Goal: Task Accomplishment & Management: Complete application form

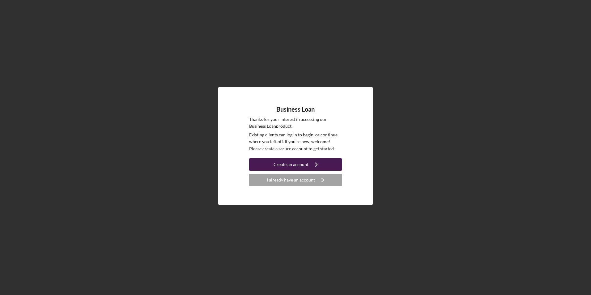
click at [309, 162] on icon "Icon/Navigate" at bounding box center [315, 164] width 15 height 15
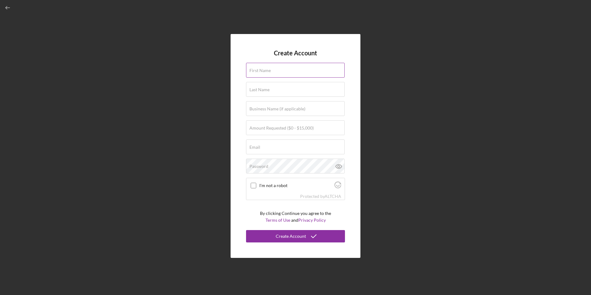
click at [277, 67] on div "First Name" at bounding box center [295, 70] width 99 height 15
type input "[PERSON_NAME]"
type input "Yuldash"
type input "rhr"
type input "[EMAIL_ADDRESS][DOMAIN_NAME]"
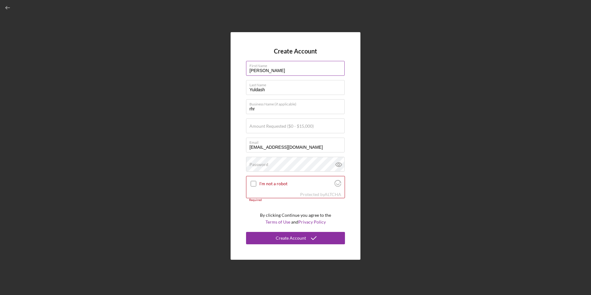
click at [290, 65] on label "First Name" at bounding box center [296, 64] width 95 height 7
click at [290, 65] on input "[PERSON_NAME]" at bounding box center [295, 68] width 99 height 15
type input "Azad"
click at [344, 43] on div "Create Account First Name Azad Last Name [PERSON_NAME] Business Name (if applic…" at bounding box center [295, 145] width 130 height 227
drag, startPoint x: 225, startPoint y: 114, endPoint x: 198, endPoint y: 107, distance: 28.1
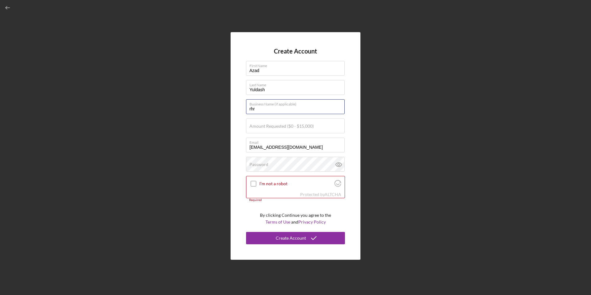
click at [200, 117] on div "Create Account First Name Azad Last Name [PERSON_NAME] Business Name (if applic…" at bounding box center [295, 146] width 584 height 292
type input "Interregion Rugs and Carpets LLC"
click at [283, 129] on input "Amount Requested ($0 - $15,000)" at bounding box center [295, 125] width 99 height 15
type input "$2"
type input "$15,000"
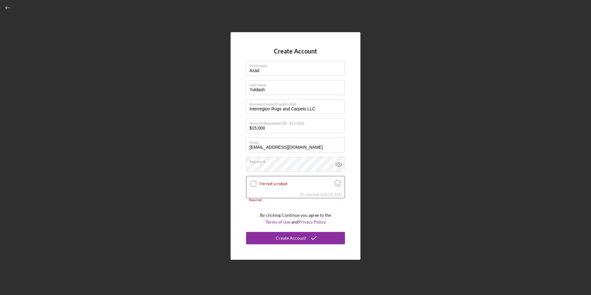
click at [255, 183] on input "I'm not a robot" at bounding box center [254, 184] width 6 height 6
checkbox input "true"
click at [299, 239] on div "Create Account" at bounding box center [291, 238] width 30 height 12
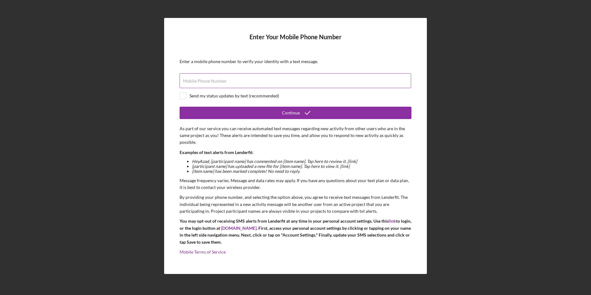
click at [224, 87] on div "Mobile Phone Number" at bounding box center [295, 80] width 232 height 15
click at [199, 82] on label "Mobile Phone Number" at bounding box center [205, 80] width 44 height 5
click at [199, 82] on input "Mobile Phone Number" at bounding box center [294, 80] width 231 height 15
type input "[PHONE_NUMBER]"
click at [185, 95] on input "checkbox" at bounding box center [183, 96] width 6 height 6
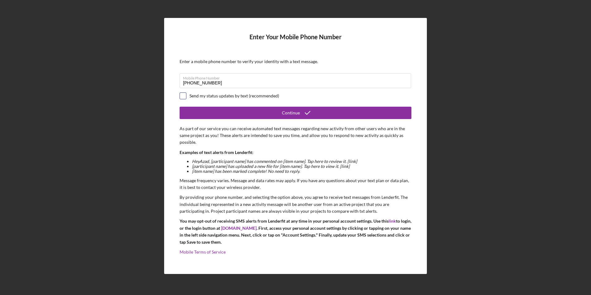
checkbox input "true"
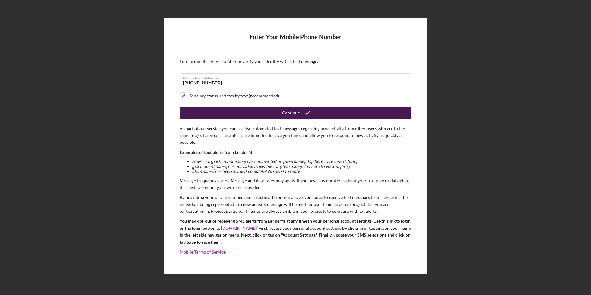
click at [262, 113] on button "Continue" at bounding box center [295, 113] width 232 height 12
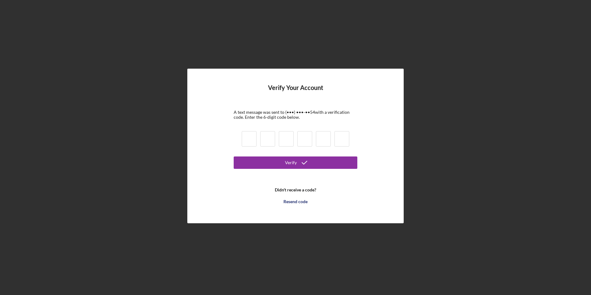
click at [243, 138] on input at bounding box center [249, 138] width 15 height 15
type input "1"
type input "2"
type input "8"
type input "3"
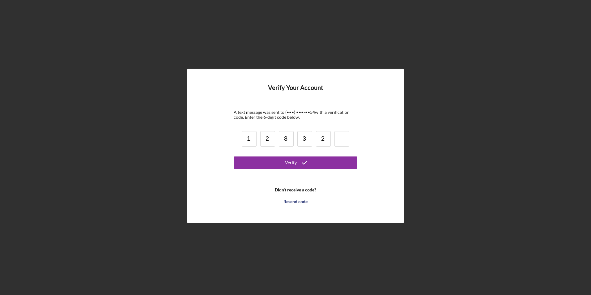
type input "2"
type input "6"
click at [305, 163] on icon "submit" at bounding box center [304, 162] width 15 height 15
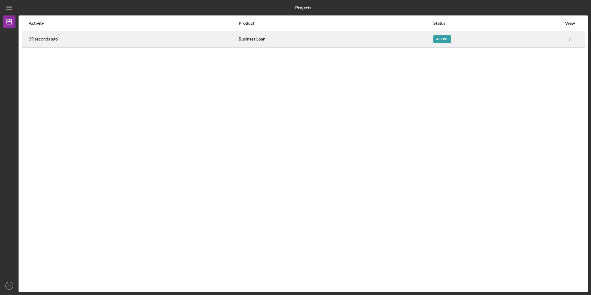
click at [441, 40] on div "Active" at bounding box center [442, 39] width 18 height 8
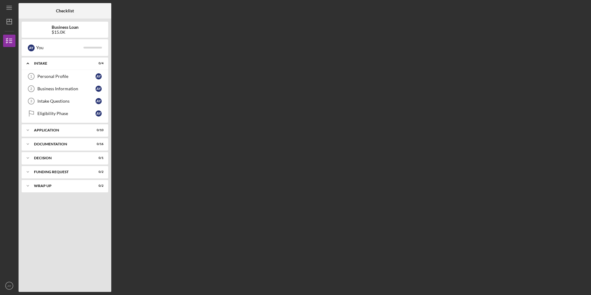
click at [67, 32] on div "$15.0K" at bounding box center [65, 32] width 27 height 5
click at [62, 71] on link "Personal Profile 1 Personal Profile A Y" at bounding box center [65, 76] width 80 height 12
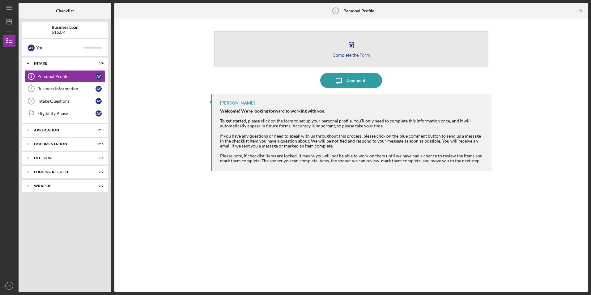
click at [353, 53] on div "Complete the Form" at bounding box center [350, 55] width 37 height 5
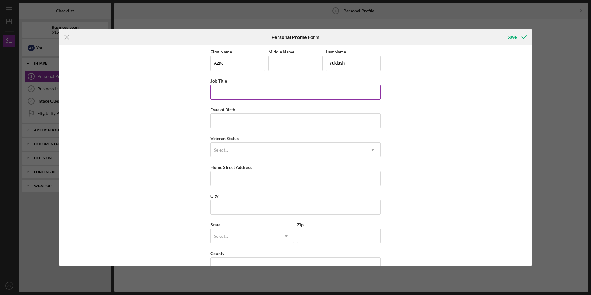
click at [227, 92] on input "Job Title" at bounding box center [295, 92] width 170 height 15
type input "C"
type input "a"
type input "C"
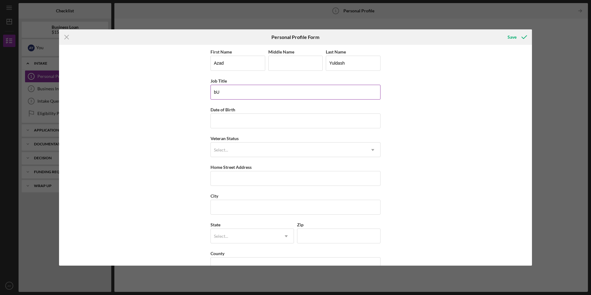
type input "b"
type input "Business Owner"
click at [260, 118] on input "Date of Birth" at bounding box center [295, 120] width 170 height 15
type input "[DATE]"
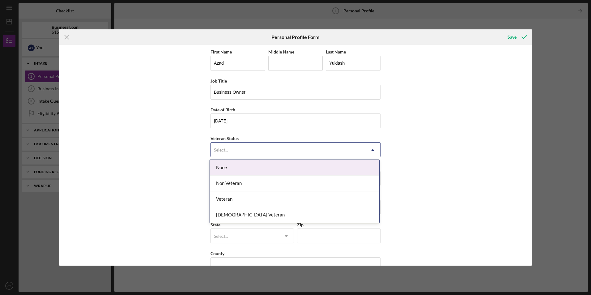
click at [241, 150] on div "Select..." at bounding box center [288, 150] width 154 height 14
click at [227, 168] on div "None" at bounding box center [294, 168] width 169 height 16
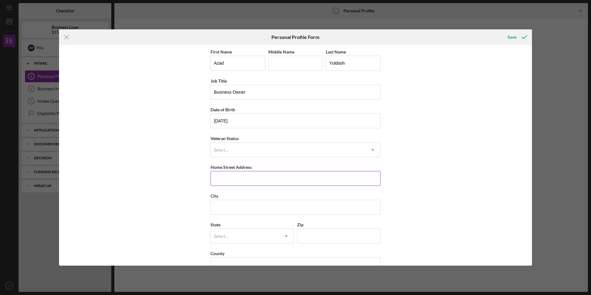
click at [232, 178] on input "Home Street Address" at bounding box center [295, 178] width 170 height 15
type input "[STREET_ADDRESS]"
click at [220, 209] on input "City" at bounding box center [295, 207] width 170 height 15
type input "[GEOGRAPHIC_DATA]"
type input "14608"
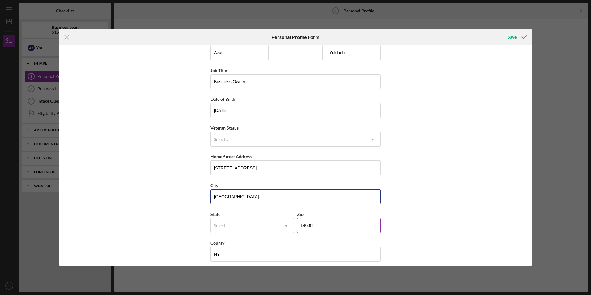
scroll to position [16, 0]
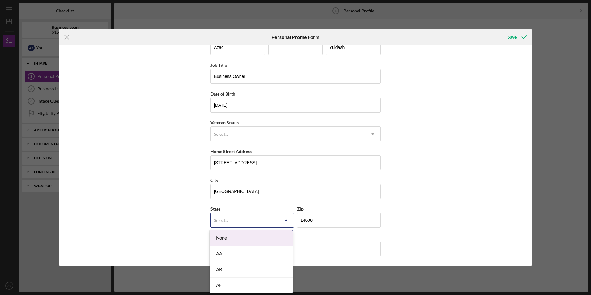
click at [279, 221] on icon "Icon/Dropdown Arrow" at bounding box center [286, 220] width 15 height 15
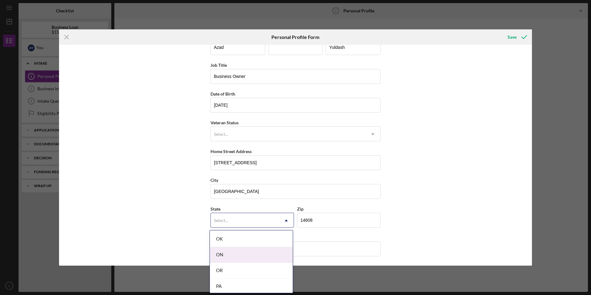
scroll to position [803, 0]
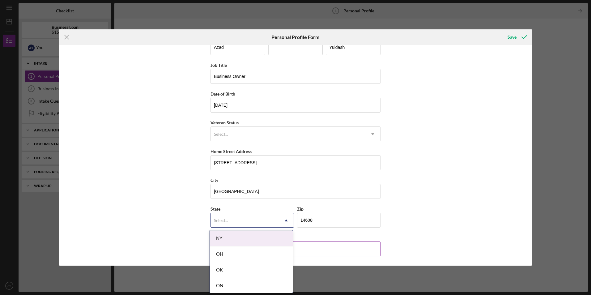
drag, startPoint x: 234, startPoint y: 239, endPoint x: 238, endPoint y: 244, distance: 7.0
click at [234, 239] on div "NY" at bounding box center [251, 238] width 83 height 16
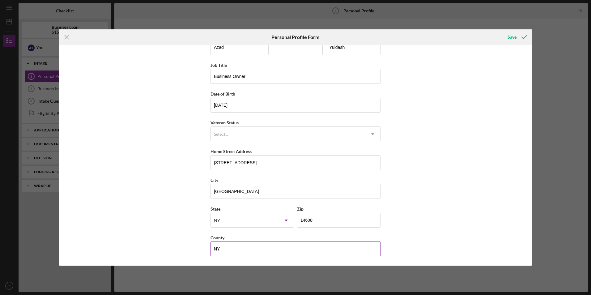
click at [245, 253] on input "NY" at bounding box center [295, 248] width 170 height 15
type input "N"
type input "Monore"
click at [514, 36] on div "Save" at bounding box center [511, 37] width 9 height 12
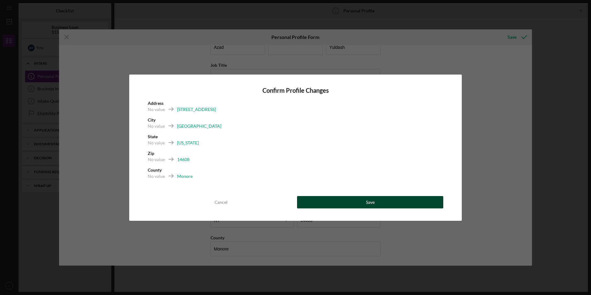
click at [387, 198] on button "Save" at bounding box center [370, 202] width 146 height 12
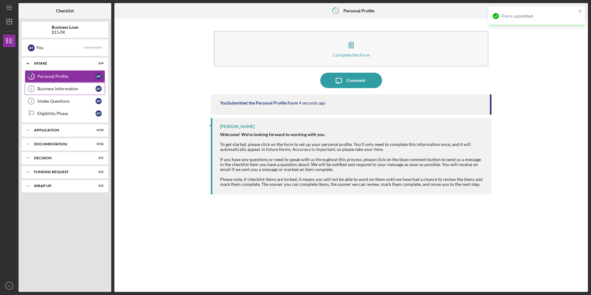
click at [59, 88] on div "Business Information" at bounding box center [66, 88] width 58 height 5
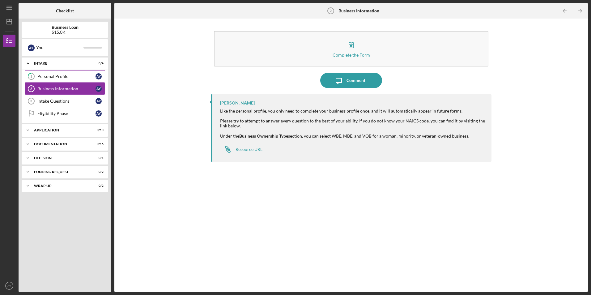
click at [74, 77] on div "Personal Profile" at bounding box center [66, 76] width 58 height 5
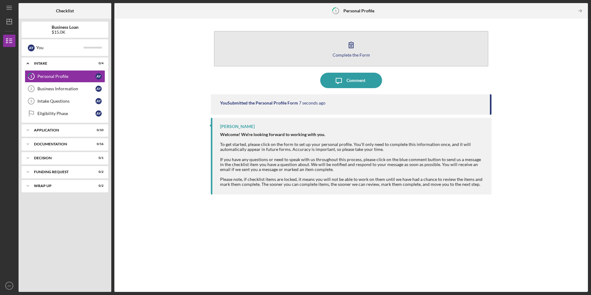
click at [348, 55] on div "Complete the Form" at bounding box center [350, 55] width 37 height 5
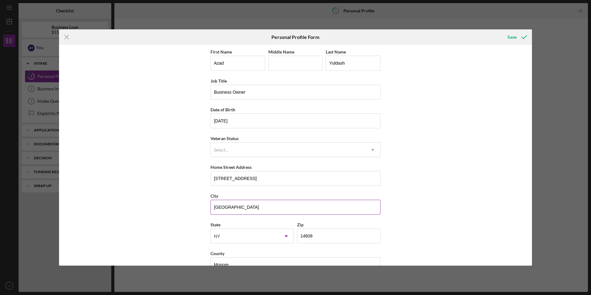
scroll to position [16, 0]
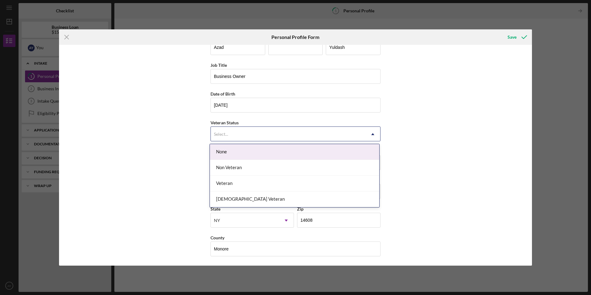
click at [368, 133] on icon "Icon/Dropdown Arrow" at bounding box center [372, 134] width 15 height 15
click at [260, 152] on div "None" at bounding box center [294, 152] width 169 height 16
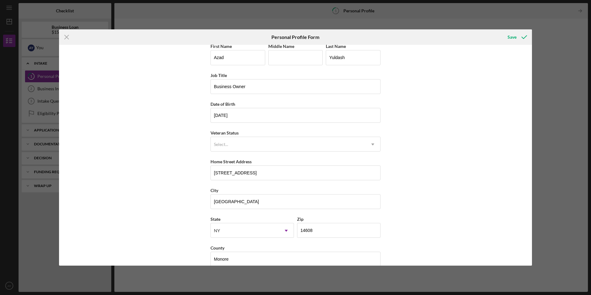
scroll to position [0, 0]
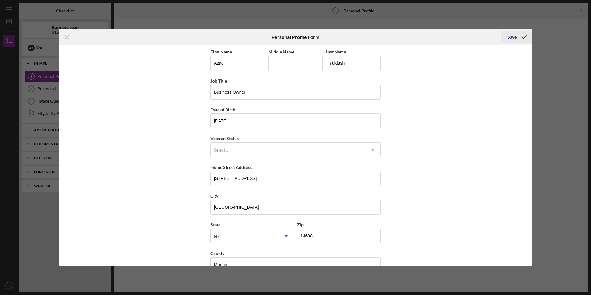
click at [513, 34] on div "Save" at bounding box center [511, 37] width 9 height 12
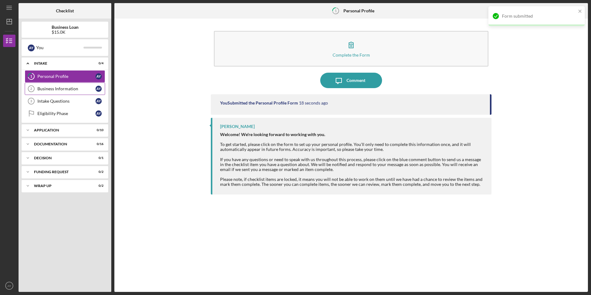
click at [60, 88] on div "Business Information" at bounding box center [66, 88] width 58 height 5
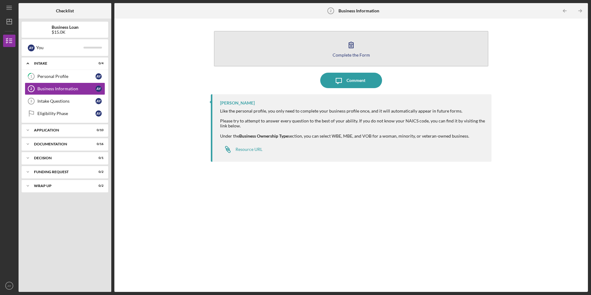
click at [355, 54] on div "Complete the Form" at bounding box center [350, 55] width 37 height 5
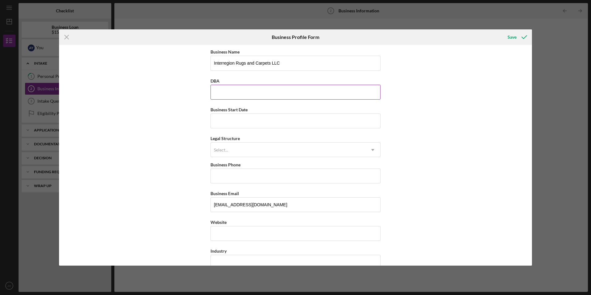
click at [233, 90] on input "DBA" at bounding box center [295, 92] width 170 height 15
click at [349, 149] on div "Select..." at bounding box center [288, 150] width 154 height 14
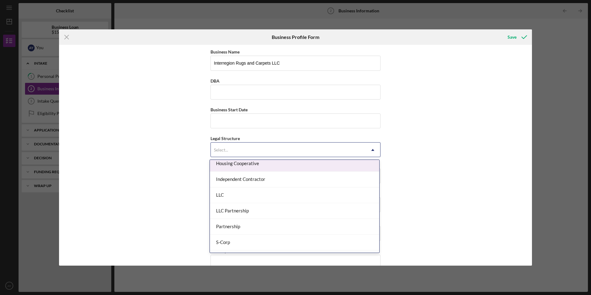
scroll to position [93, 0]
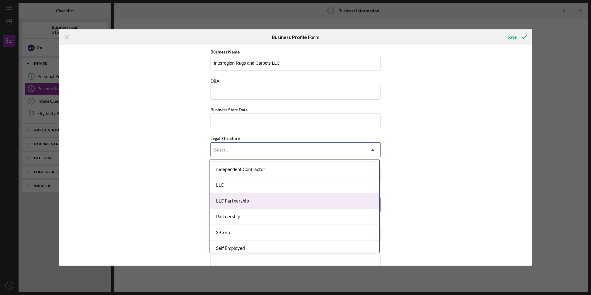
click at [260, 200] on div "LLC Partnership" at bounding box center [294, 201] width 169 height 16
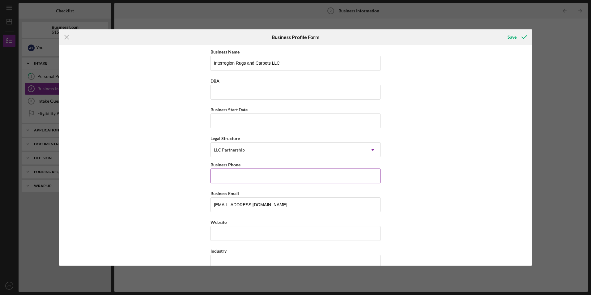
click at [245, 178] on input "Business Phone" at bounding box center [295, 175] width 170 height 15
type input "[PHONE_NUMBER]"
type input "[GEOGRAPHIC_DATA]"
type input "14610"
type input "[US_STATE]"
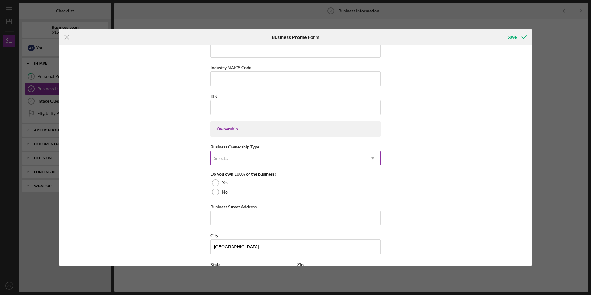
scroll to position [216, 0]
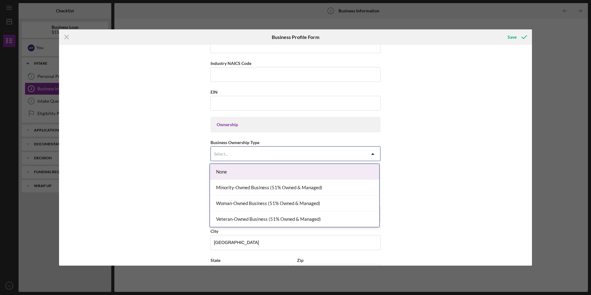
click at [264, 151] on div "Select..." at bounding box center [288, 154] width 154 height 14
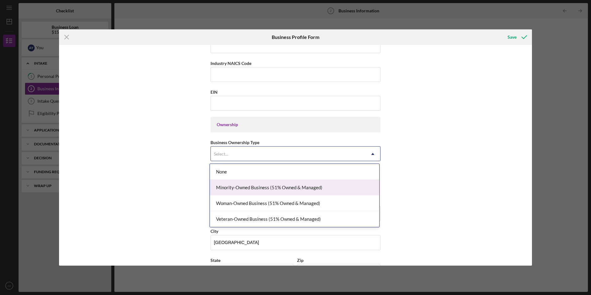
click at [262, 186] on div "Minority-Owned Business (51% Owned & Managed)" at bounding box center [294, 187] width 169 height 16
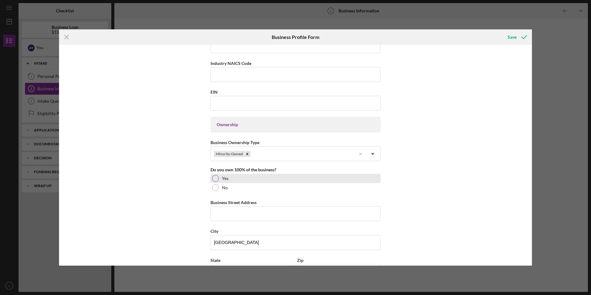
click at [215, 180] on div at bounding box center [215, 178] width 7 height 7
click at [247, 211] on input "Business Street Address" at bounding box center [295, 213] width 170 height 15
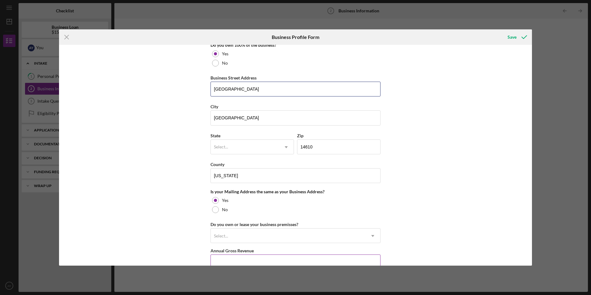
scroll to position [371, 0]
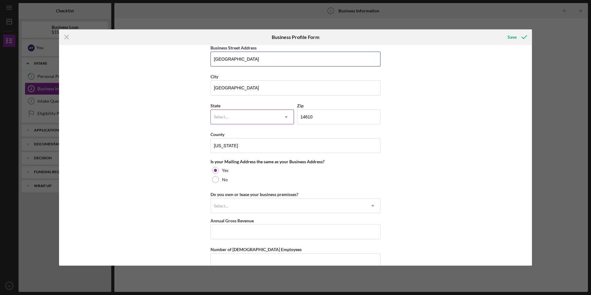
type input "[GEOGRAPHIC_DATA]"
click at [266, 110] on div "Select..." at bounding box center [245, 117] width 68 height 14
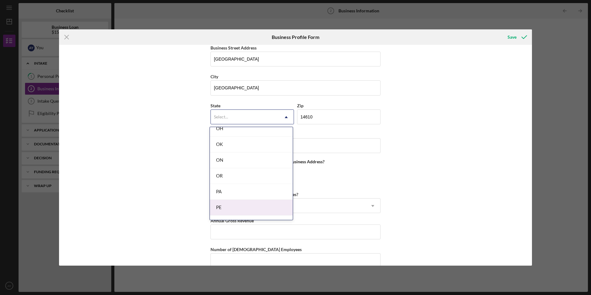
scroll to position [765, 0]
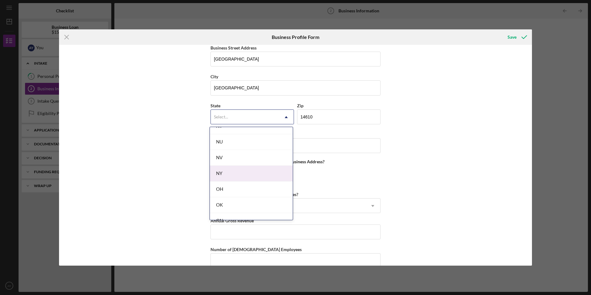
click at [248, 176] on div "NY" at bounding box center [251, 174] width 83 height 16
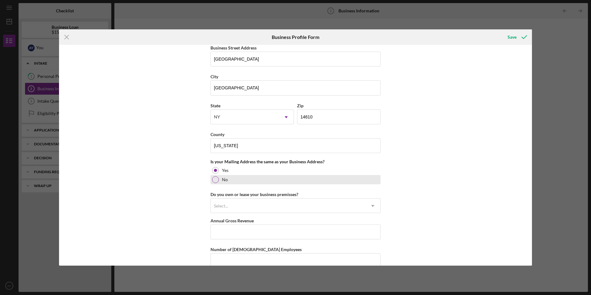
click at [215, 180] on div at bounding box center [215, 179] width 7 height 7
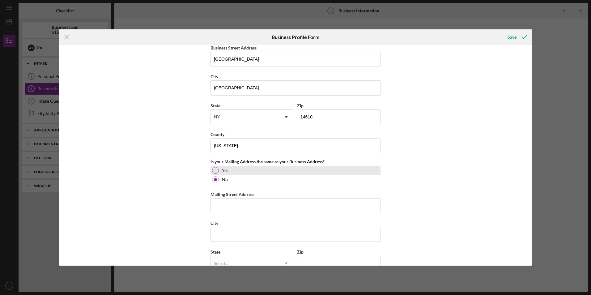
click at [216, 171] on div at bounding box center [215, 170] width 7 height 7
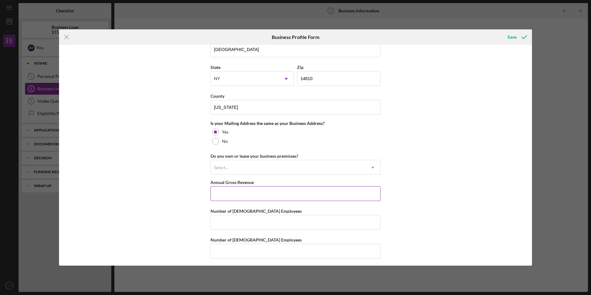
scroll to position [411, 0]
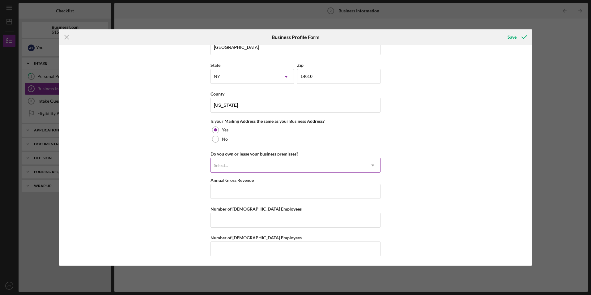
click at [257, 165] on div "Select..." at bounding box center [288, 165] width 154 height 14
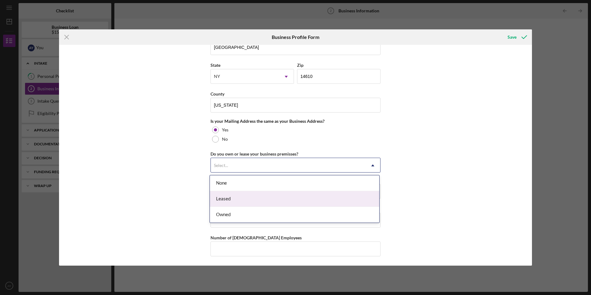
click at [246, 196] on div "Leased" at bounding box center [294, 199] width 169 height 16
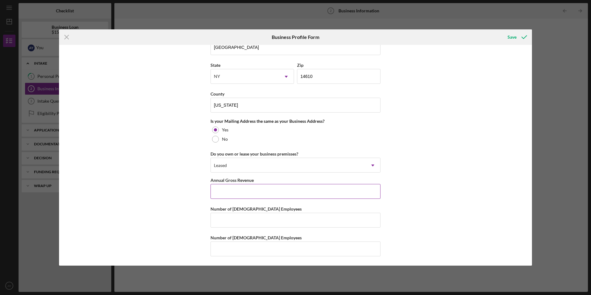
click at [241, 193] on input "Annual Gross Revenue" at bounding box center [295, 191] width 170 height 15
type input "$55,000"
click at [234, 222] on input "Number of [DEMOGRAPHIC_DATA] Employees" at bounding box center [295, 220] width 170 height 15
type input "2"
click at [238, 248] on input "Number of [DEMOGRAPHIC_DATA] Employees" at bounding box center [295, 248] width 170 height 15
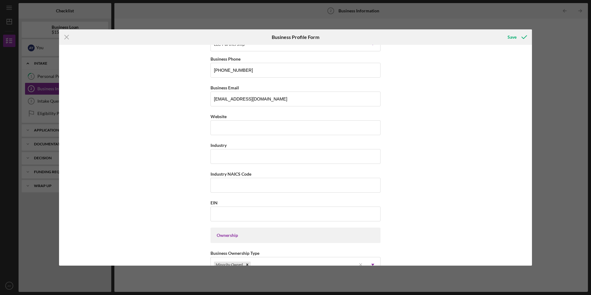
scroll to position [102, 0]
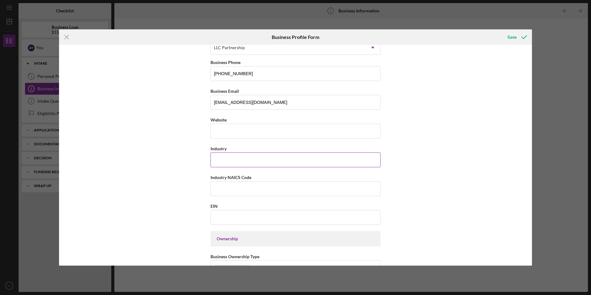
type input "1"
click at [230, 162] on input "Industry" at bounding box center [295, 159] width 170 height 15
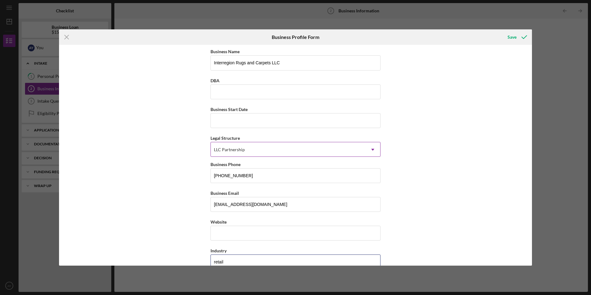
scroll to position [0, 0]
type input "retail"
click at [230, 88] on input "DBA" at bounding box center [295, 92] width 170 height 15
click at [245, 118] on input "Business Start Date" at bounding box center [295, 120] width 170 height 15
type input "0m/dd/yyyy"
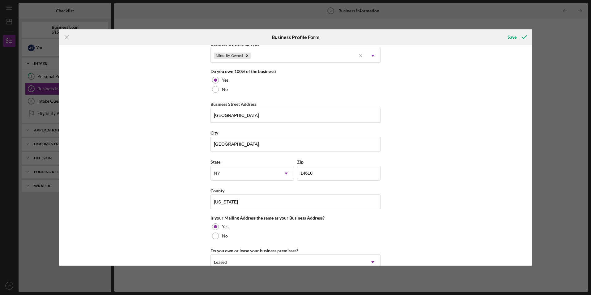
scroll to position [411, 0]
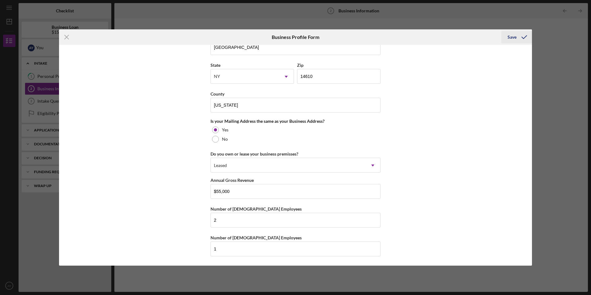
type input "[DATE]"
click at [509, 39] on div "Save" at bounding box center [511, 37] width 9 height 12
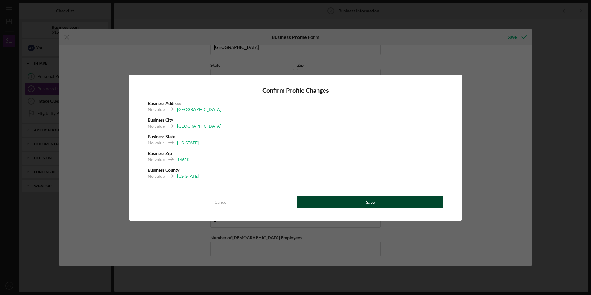
click at [369, 201] on div "Save" at bounding box center [370, 202] width 9 height 12
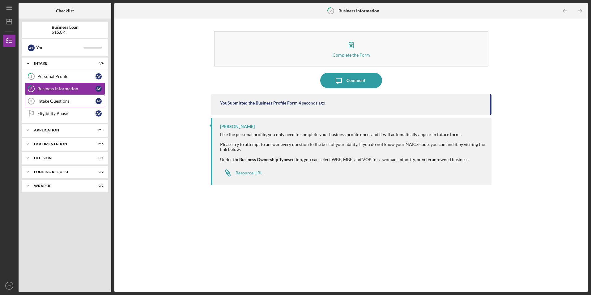
click at [42, 101] on div "Intake Questions" at bounding box center [66, 101] width 58 height 5
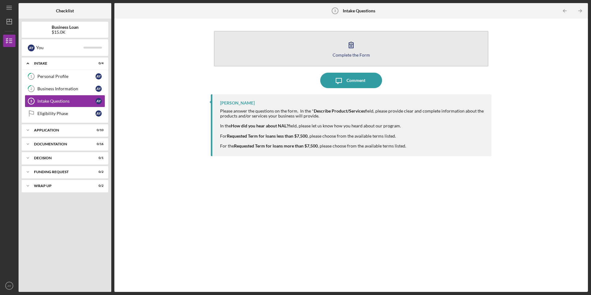
click at [344, 54] on div "Complete the Form" at bounding box center [350, 55] width 37 height 5
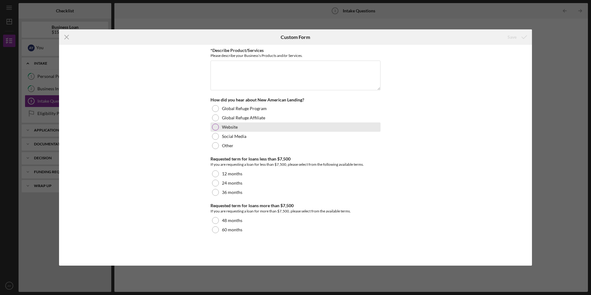
click at [216, 126] on div at bounding box center [215, 127] width 7 height 7
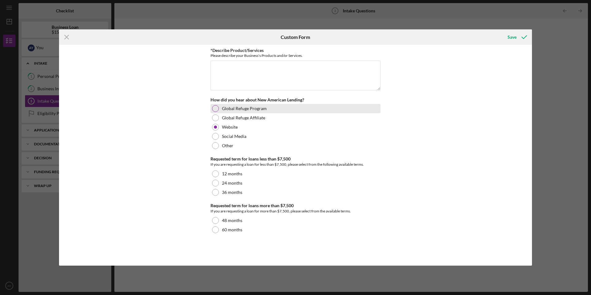
click at [214, 105] on div at bounding box center [215, 108] width 7 height 7
click at [214, 119] on div at bounding box center [215, 117] width 7 height 7
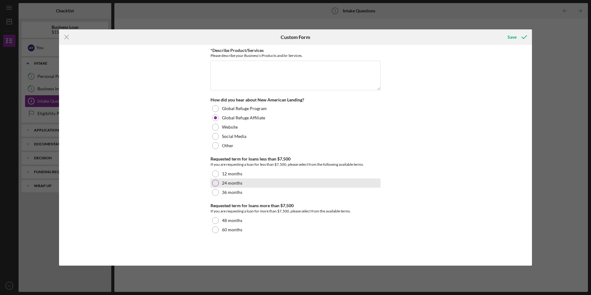
click at [216, 181] on div at bounding box center [215, 182] width 7 height 7
click at [218, 190] on div at bounding box center [215, 192] width 7 height 7
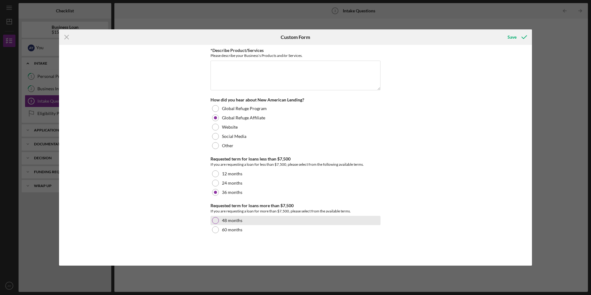
click at [215, 219] on div at bounding box center [215, 220] width 7 height 7
click at [519, 35] on icon "submit" at bounding box center [523, 36] width 15 height 15
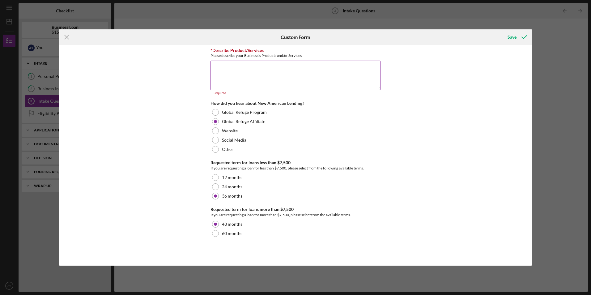
click at [244, 77] on textarea "*Describe Product/Services" at bounding box center [295, 76] width 170 height 30
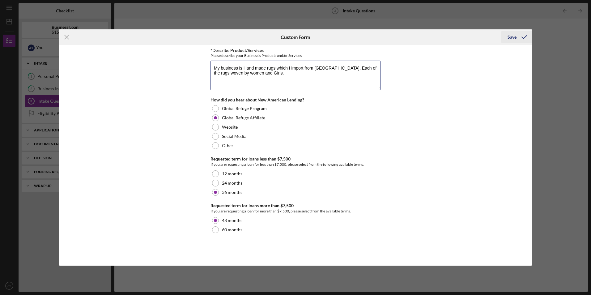
type textarea "My business is Hand made rugs which I import from [GEOGRAPHIC_DATA], Each of th…"
click at [510, 40] on div "Save" at bounding box center [511, 37] width 9 height 12
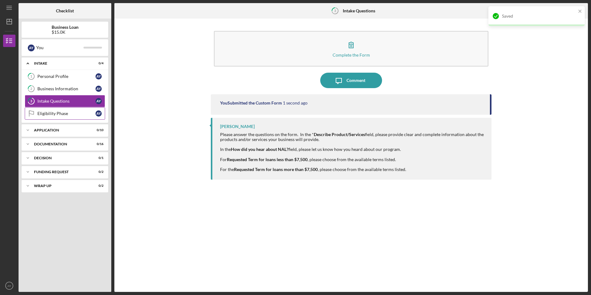
click at [54, 111] on div "Eligibility Phase" at bounding box center [66, 113] width 58 height 5
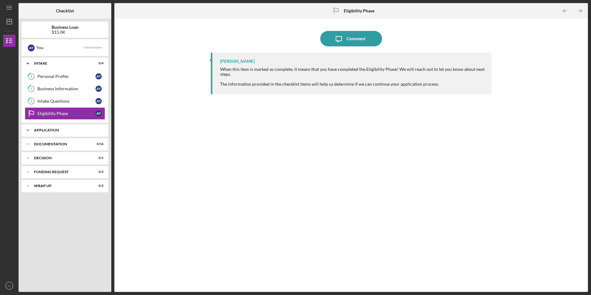
click at [39, 131] on div "Application" at bounding box center [67, 130] width 66 height 4
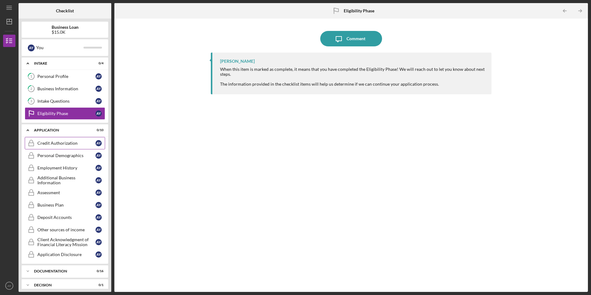
click at [68, 142] on div "Credit Authorization" at bounding box center [66, 143] width 58 height 5
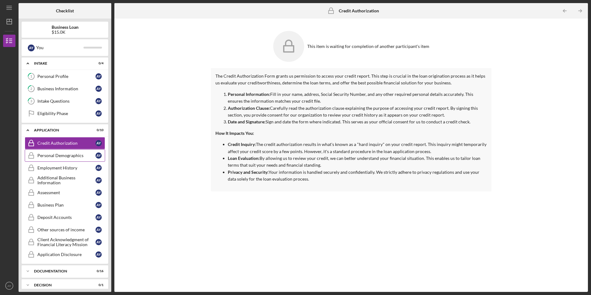
click at [65, 157] on div "Personal Demographics" at bounding box center [66, 155] width 58 height 5
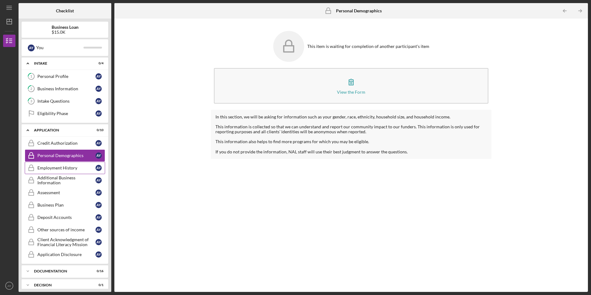
click at [64, 166] on div "Employment History" at bounding box center [66, 167] width 58 height 5
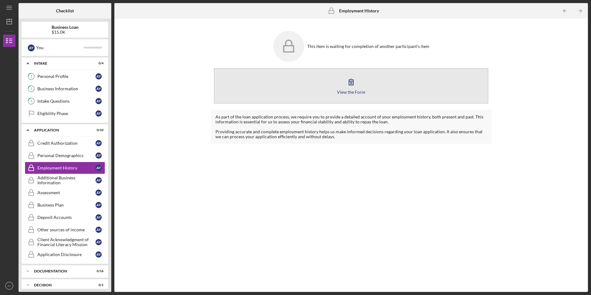
click at [342, 87] on button "View the Form Form" at bounding box center [351, 86] width 274 height 36
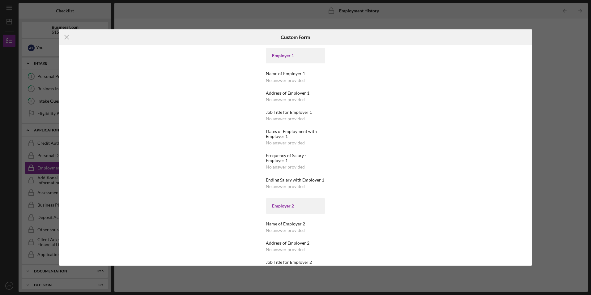
click at [281, 70] on div "Employer 1 Name of Employer 1 No answer provided Address of Employer 1 No answe…" at bounding box center [295, 193] width 59 height 291
click at [285, 78] on div "No answer provided" at bounding box center [285, 80] width 39 height 5
click at [287, 57] on div "Employer 1" at bounding box center [295, 55] width 47 height 5
drag, startPoint x: 287, startPoint y: 57, endPoint x: 271, endPoint y: 84, distance: 31.5
click at [271, 84] on div "Employer 1 Name of Employer 1 No answer provided Address of Employer 1 No answe…" at bounding box center [295, 193] width 59 height 291
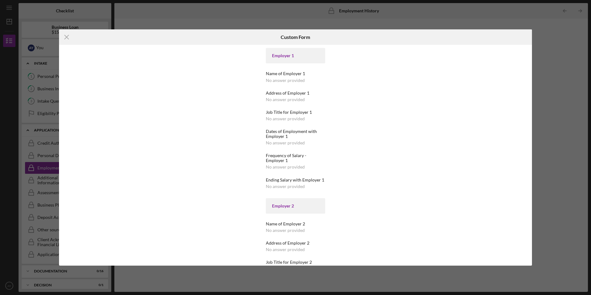
click at [68, 34] on icon "Icon/Menu Close" at bounding box center [66, 36] width 15 height 15
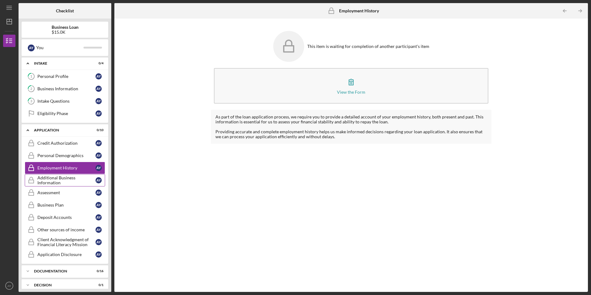
click at [56, 182] on div "Additional Business Information" at bounding box center [66, 180] width 58 height 10
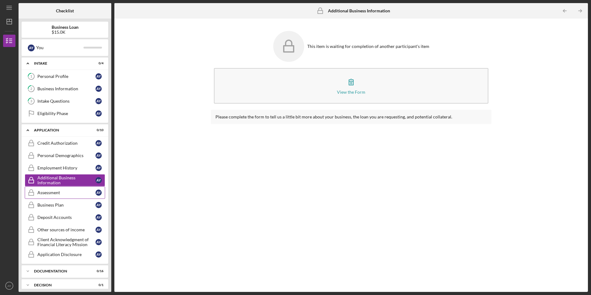
click at [58, 197] on link "Assessment Assessment A Y" at bounding box center [65, 192] width 80 height 12
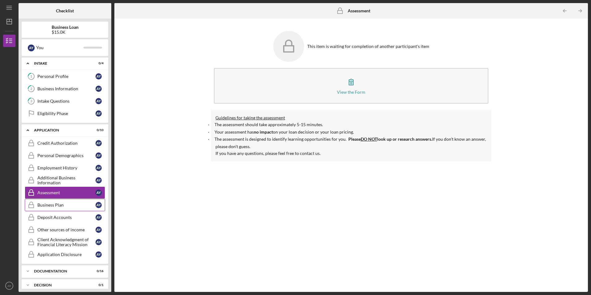
click at [59, 205] on div "Business Plan" at bounding box center [66, 204] width 58 height 5
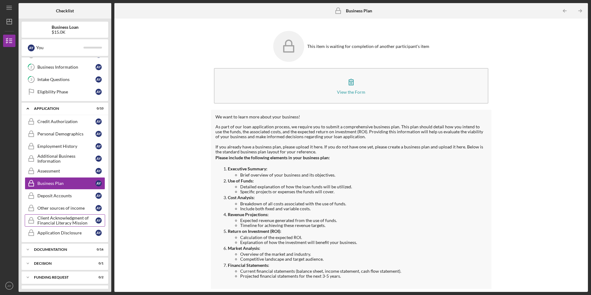
scroll to position [34, 0]
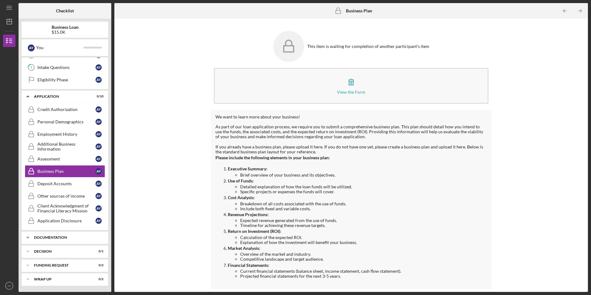
click at [65, 233] on div "Icon/Expander Documentation 0 / 16" at bounding box center [65, 237] width 86 height 12
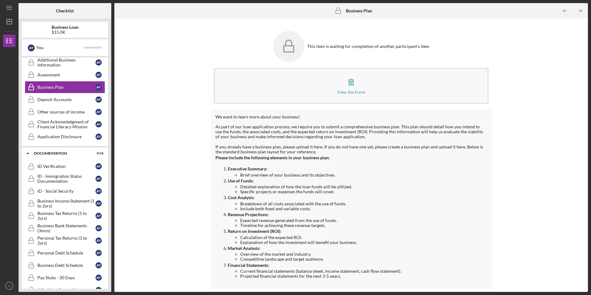
scroll to position [235, 0]
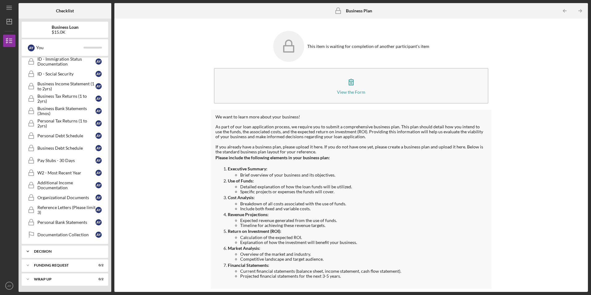
click at [59, 253] on div "Icon/Expander Decision 0 / 1" at bounding box center [65, 251] width 86 height 12
click at [61, 252] on div "Decision" at bounding box center [67, 251] width 66 height 4
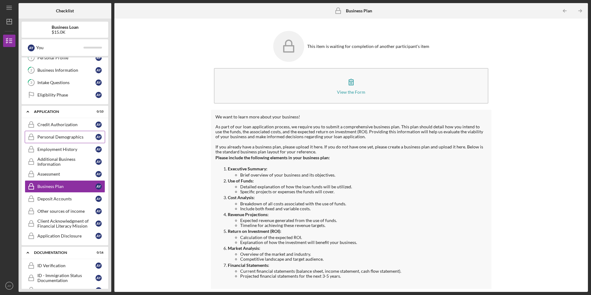
scroll to position [0, 0]
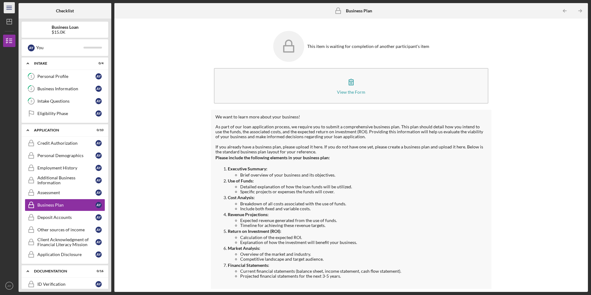
click at [8, 8] on line "button" at bounding box center [8, 8] width 5 height 0
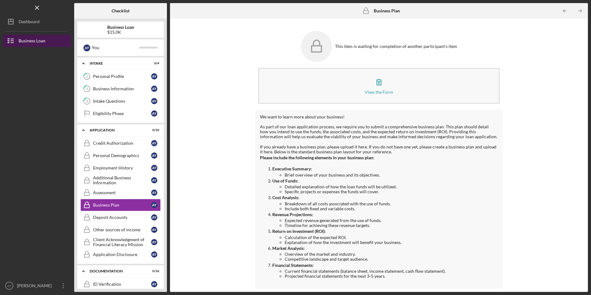
click at [34, 43] on div "Business Loan" at bounding box center [32, 42] width 27 height 14
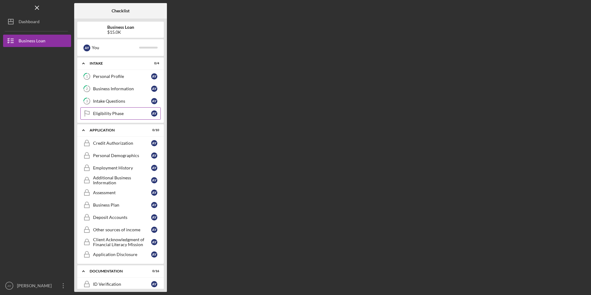
click at [132, 113] on div "Eligibility Phase" at bounding box center [122, 113] width 58 height 5
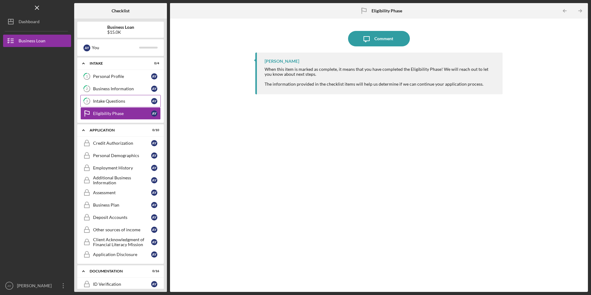
click at [106, 100] on div "Intake Questions" at bounding box center [122, 101] width 58 height 5
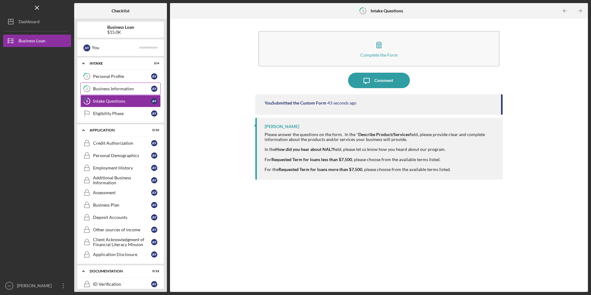
click at [107, 88] on div "Business Information" at bounding box center [122, 88] width 58 height 5
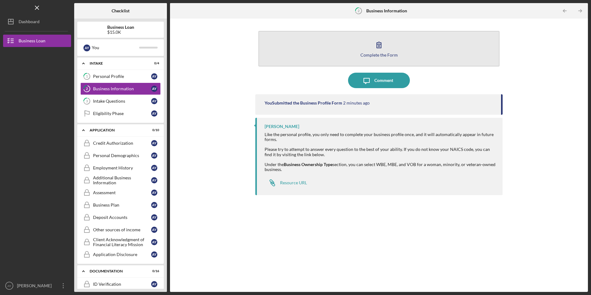
click at [374, 54] on div "Complete the Form" at bounding box center [378, 55] width 37 height 5
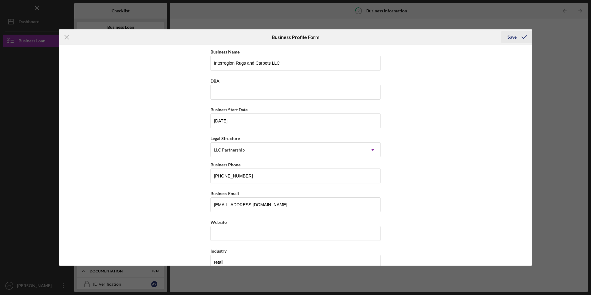
click at [511, 35] on div "Save" at bounding box center [511, 37] width 9 height 12
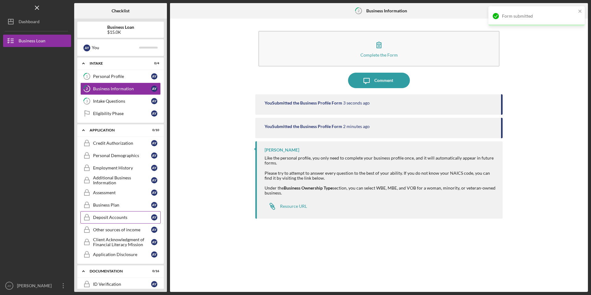
click at [122, 215] on link "Deposit Accounts Deposit Accounts A Y" at bounding box center [120, 217] width 80 height 12
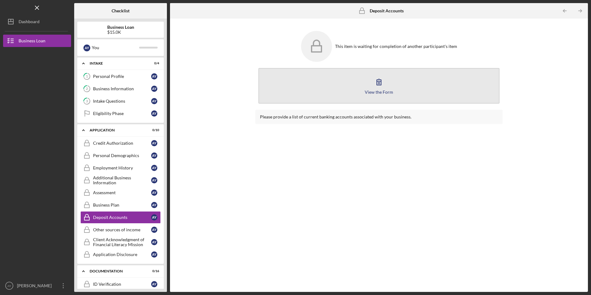
click at [382, 87] on icon "button" at bounding box center [378, 81] width 15 height 15
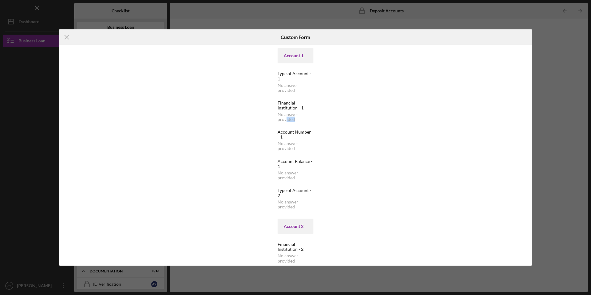
drag, startPoint x: 290, startPoint y: 117, endPoint x: 285, endPoint y: 117, distance: 4.9
click at [285, 117] on div "No answer provided" at bounding box center [295, 117] width 36 height 10
drag, startPoint x: 285, startPoint y: 117, endPoint x: 251, endPoint y: 108, distance: 35.2
click at [251, 108] on div "Account 1 Type of Account - 1 No answer provided Financial Institution - 1 No a…" at bounding box center [295, 155] width 473 height 220
click at [421, 73] on div "Account 1 Type of Account - 1 No answer provided Financial Institution - 1 No a…" at bounding box center [295, 155] width 473 height 220
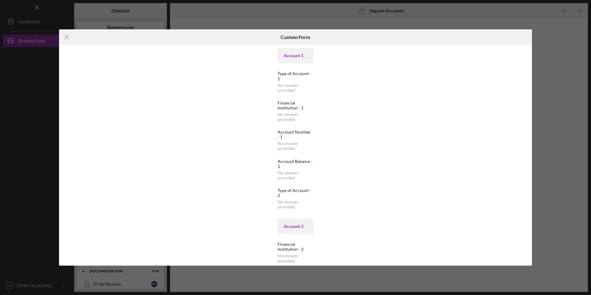
click at [589, 30] on div "Icon/Menu Close Custom Form Account 1 Type of Account - 1 No answer provided Fi…" at bounding box center [295, 147] width 591 height 295
click at [567, 34] on div "Icon/Menu Close Custom Form Account 1 Type of Account - 1 No answer provided Fi…" at bounding box center [295, 147] width 591 height 295
click at [272, 19] on div "Icon/Menu Close Custom Form Account 1 Type of Account - 1 No answer provided Fi…" at bounding box center [295, 147] width 591 height 295
drag, startPoint x: 64, startPoint y: 37, endPoint x: 67, endPoint y: 40, distance: 4.0
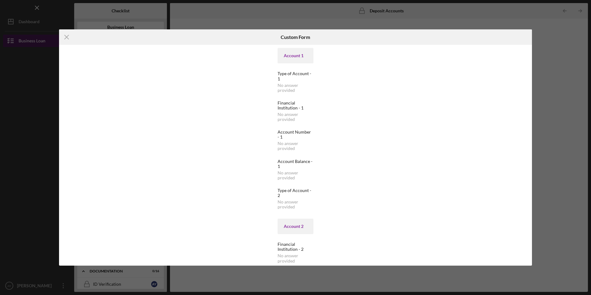
click at [66, 38] on icon "Icon/Menu Close" at bounding box center [66, 36] width 15 height 15
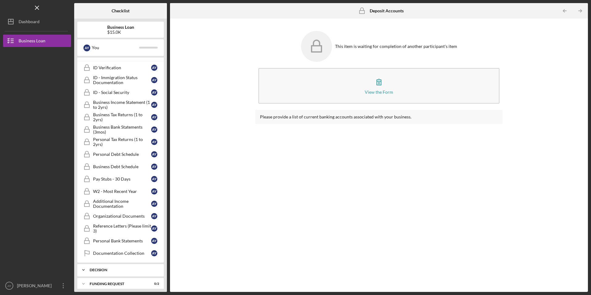
scroll to position [235, 0]
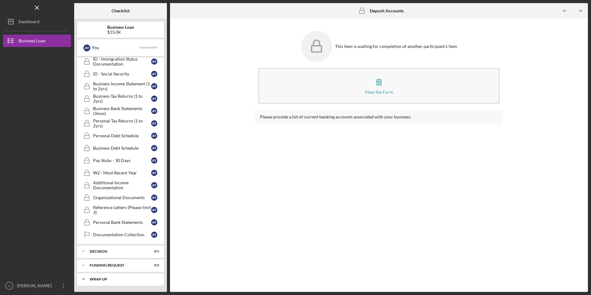
click at [118, 278] on div "Wrap up" at bounding box center [123, 279] width 66 height 4
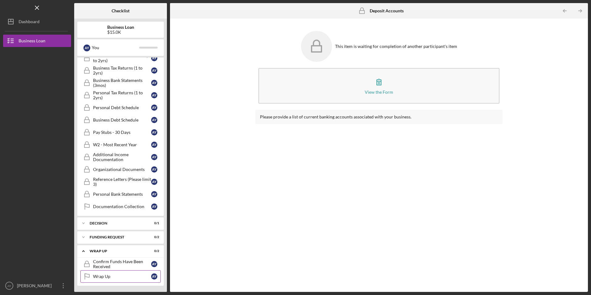
click at [113, 275] on div "Wrap Up" at bounding box center [122, 276] width 58 height 5
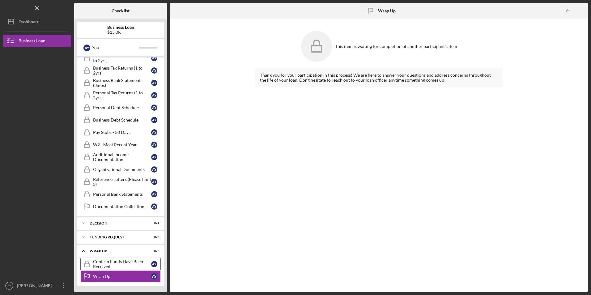
click at [115, 268] on div "Confirm Funds Have Been Received" at bounding box center [122, 264] width 58 height 10
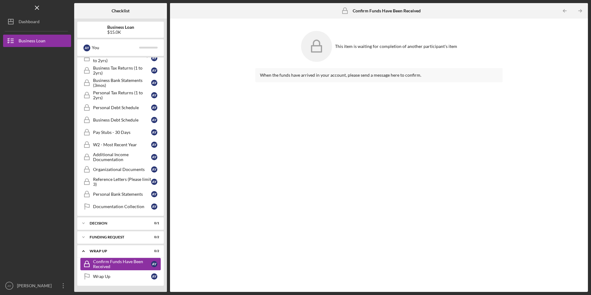
click at [110, 259] on div "Confirm Funds Have Been Received" at bounding box center [122, 264] width 58 height 10
drag, startPoint x: 108, startPoint y: 250, endPoint x: 109, endPoint y: 245, distance: 5.3
click at [108, 250] on div "Wrap up" at bounding box center [117, 251] width 54 height 4
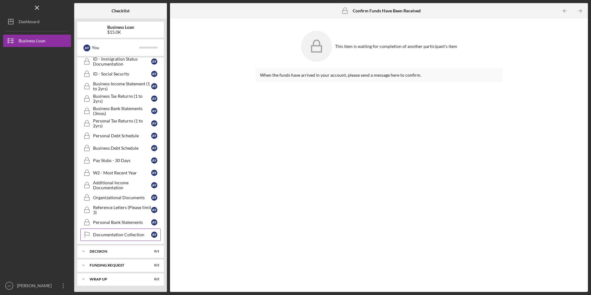
click at [110, 238] on link "Documentation Collection Documentation Collection A Y" at bounding box center [120, 234] width 80 height 12
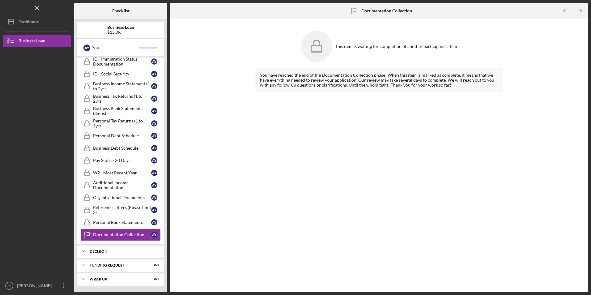
click at [114, 251] on div "Decision" at bounding box center [123, 251] width 66 height 4
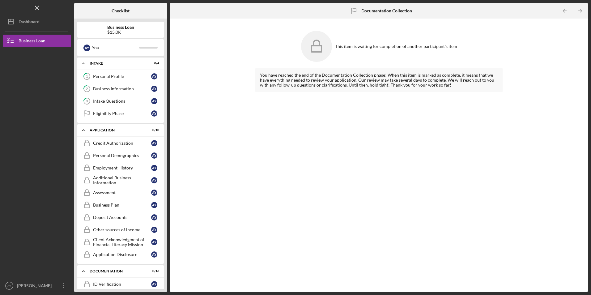
drag, startPoint x: 25, startPoint y: 95, endPoint x: 27, endPoint y: 81, distance: 14.0
click at [26, 96] on div at bounding box center [37, 105] width 68 height 116
click at [23, 17] on div "Dashboard" at bounding box center [29, 22] width 21 height 14
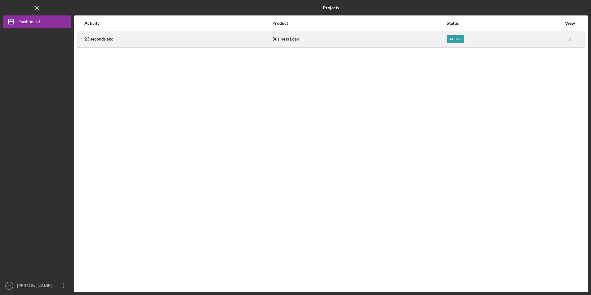
click at [455, 38] on div "Active" at bounding box center [455, 39] width 18 height 8
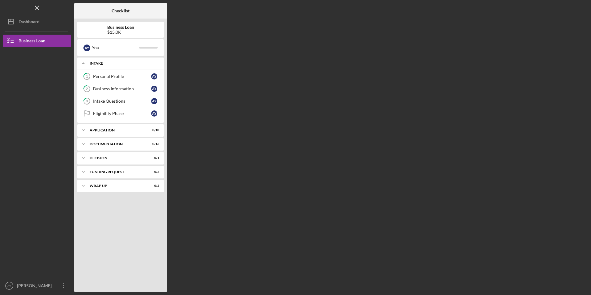
click at [117, 65] on div "Icon/Expander Intake 0 / 4" at bounding box center [120, 63] width 86 height 13
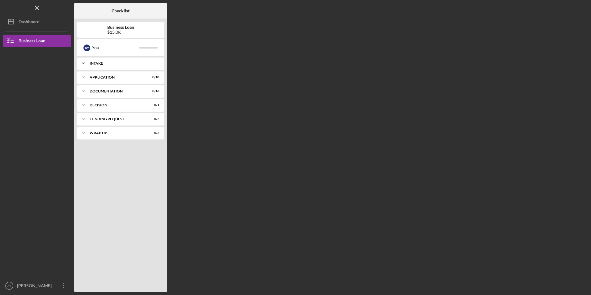
click at [119, 63] on div "Intake" at bounding box center [123, 63] width 66 height 4
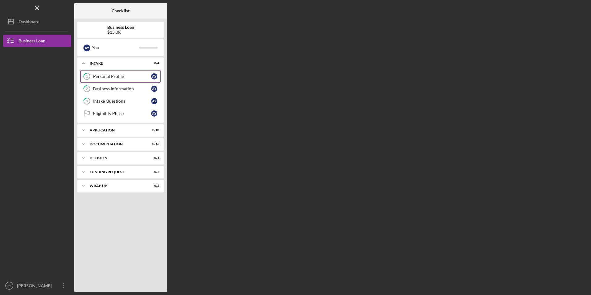
click at [114, 76] on div "Personal Profile" at bounding box center [122, 76] width 58 height 5
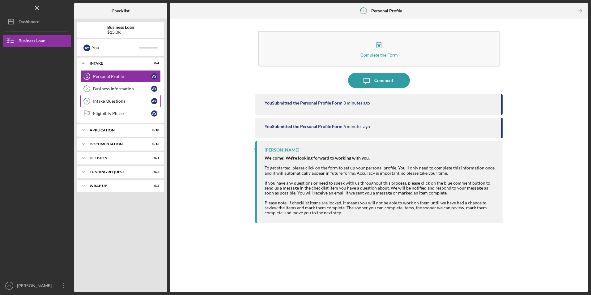
click at [110, 98] on link "3 Intake Questions A Y" at bounding box center [120, 101] width 80 height 12
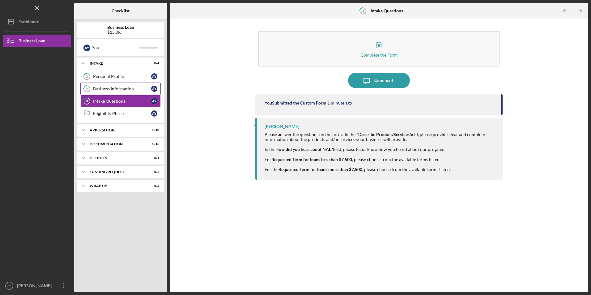
click at [113, 88] on div "Business Information" at bounding box center [122, 88] width 58 height 5
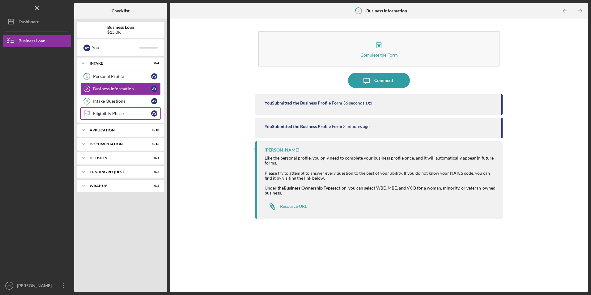
click at [122, 113] on div "Eligibility Phase" at bounding box center [122, 113] width 58 height 5
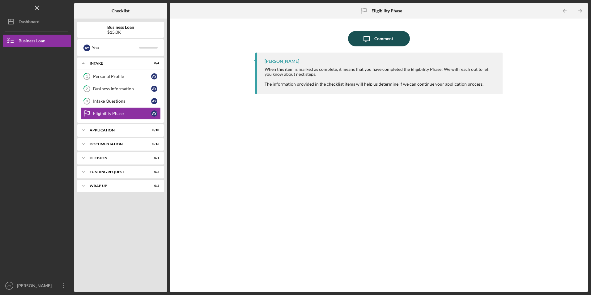
click at [378, 36] on div "Comment" at bounding box center [383, 38] width 19 height 15
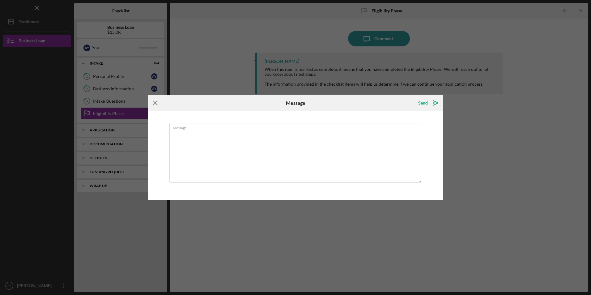
click at [158, 103] on icon "Icon/Menu Close" at bounding box center [155, 102] width 15 height 15
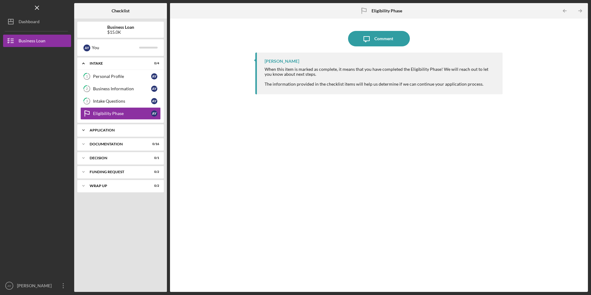
click at [115, 129] on div "Application" at bounding box center [123, 130] width 66 height 4
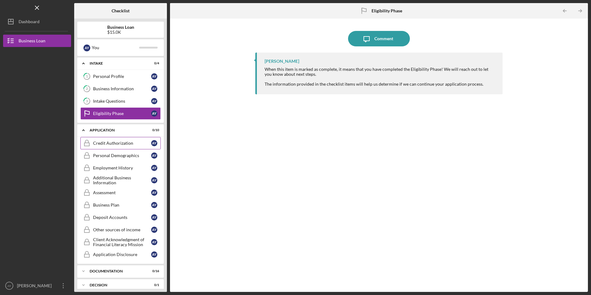
click at [119, 147] on link "Credit Authorization Credit Authorization A Y" at bounding box center [120, 143] width 80 height 12
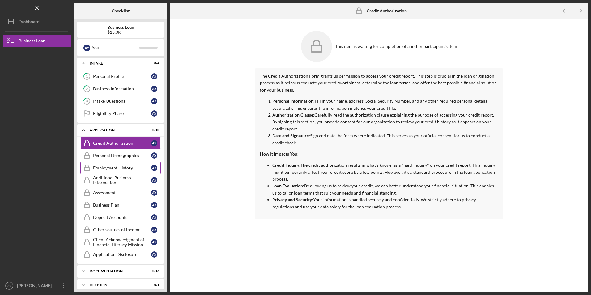
drag, startPoint x: 119, startPoint y: 168, endPoint x: 118, endPoint y: 173, distance: 4.8
click at [119, 168] on div "Employment History" at bounding box center [122, 167] width 58 height 5
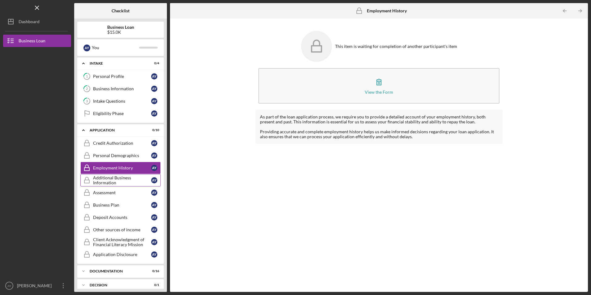
click at [116, 179] on div "Additional Business Information" at bounding box center [122, 180] width 58 height 10
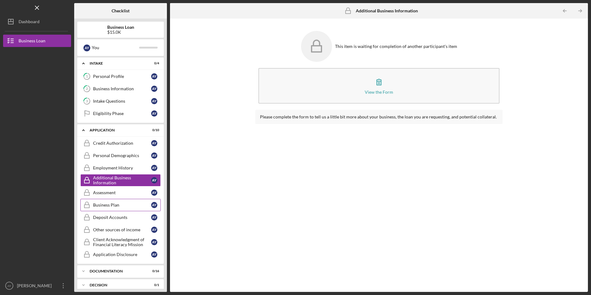
click at [121, 204] on div "Business Plan" at bounding box center [122, 204] width 58 height 5
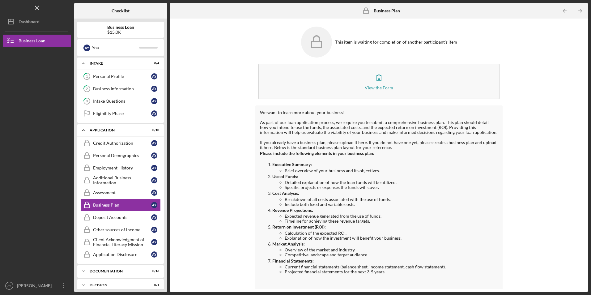
scroll to position [6, 0]
click at [125, 241] on div "Client Acknowledgment of Financial Literacy Mission" at bounding box center [122, 242] width 58 height 10
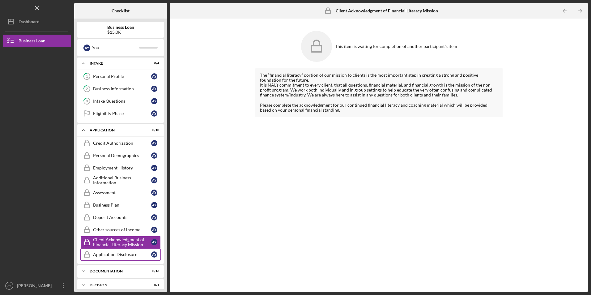
click at [109, 255] on div "Application Disclosure" at bounding box center [122, 254] width 58 height 5
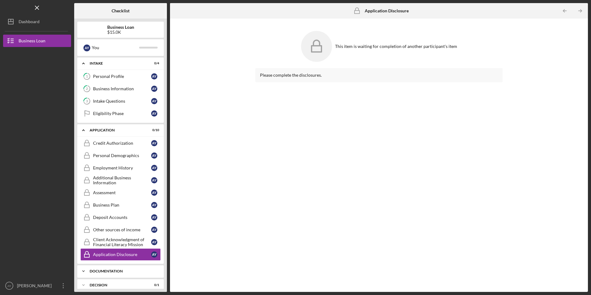
click at [106, 275] on div "Icon/Expander Documentation 0 / 16" at bounding box center [120, 271] width 86 height 12
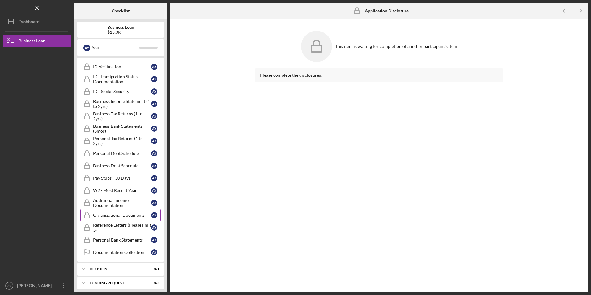
scroll to position [235, 0]
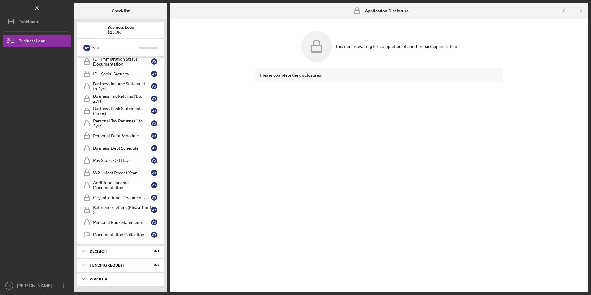
click at [106, 282] on div "Icon/Expander Wrap up 0 / 2" at bounding box center [120, 279] width 86 height 12
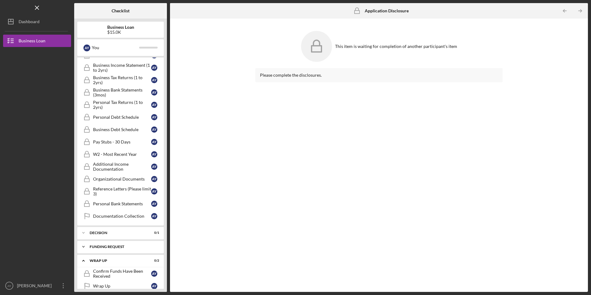
scroll to position [263, 0]
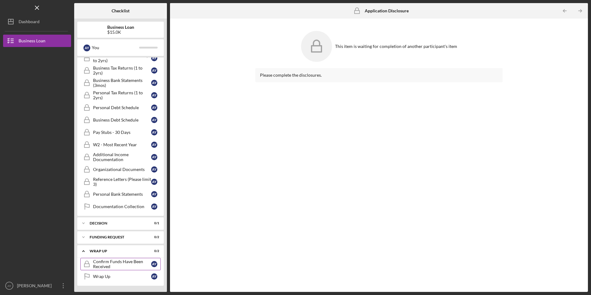
click at [114, 262] on div "Confirm Funds Have Been Received" at bounding box center [122, 264] width 58 height 10
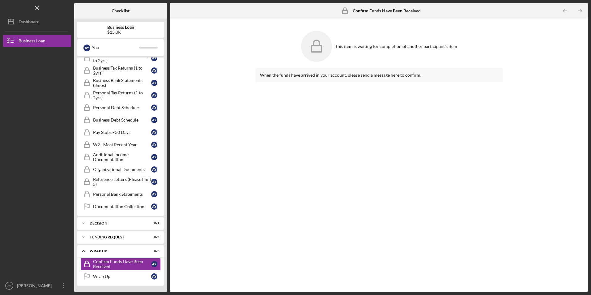
click at [110, 283] on div "Confirm Funds Have Been Received Confirm Funds Have Been Received A Y Wrap Up W…" at bounding box center [120, 272] width 86 height 28
click at [110, 276] on div "Wrap Up" at bounding box center [122, 276] width 58 height 5
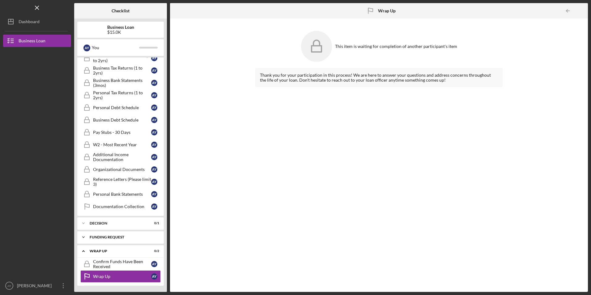
click at [114, 236] on div "Funding Request" at bounding box center [123, 237] width 66 height 4
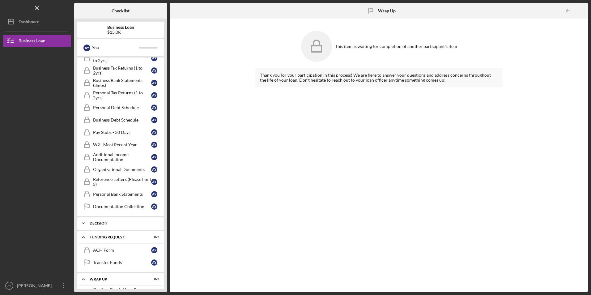
click at [112, 222] on div "Decision" at bounding box center [123, 223] width 66 height 4
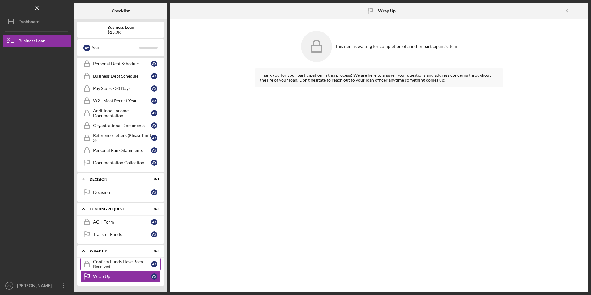
click at [109, 259] on div "Confirm Funds Have Been Received" at bounding box center [122, 264] width 58 height 10
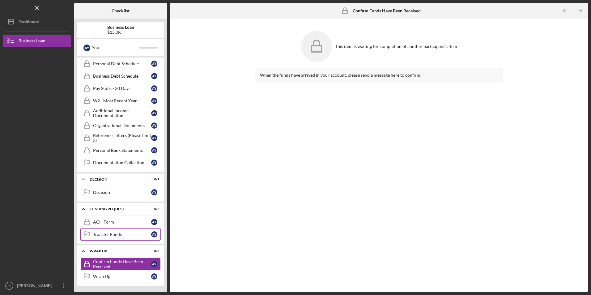
click at [107, 235] on div "Transfer Funds" at bounding box center [122, 234] width 58 height 5
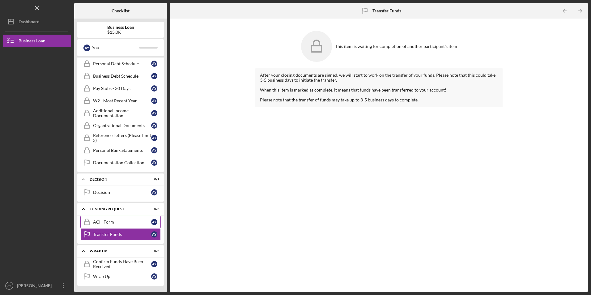
click at [111, 223] on div "ACH Form" at bounding box center [122, 221] width 58 height 5
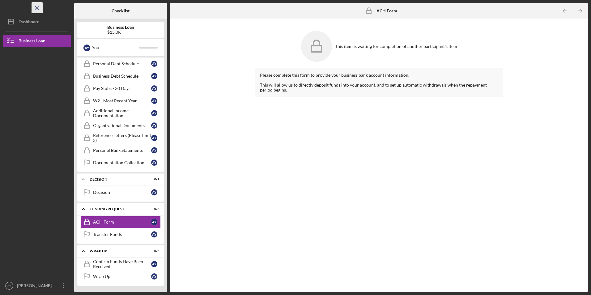
click at [35, 7] on icon "Icon/Menu Close" at bounding box center [37, 8] width 14 height 14
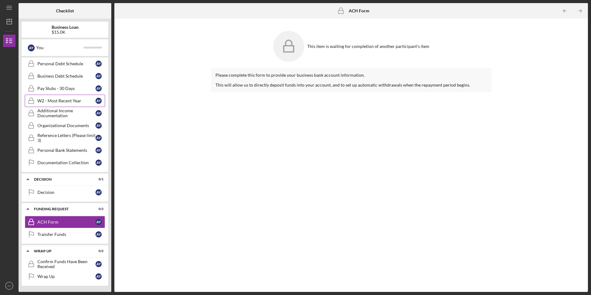
click at [47, 97] on link "W2 - Most Recent Year W2 - Most Recent Year A Y" at bounding box center [65, 101] width 80 height 12
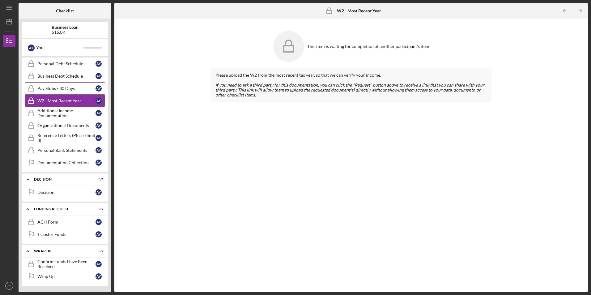
click at [56, 86] on div "Pay Stubs - 30 Days" at bounding box center [66, 88] width 58 height 5
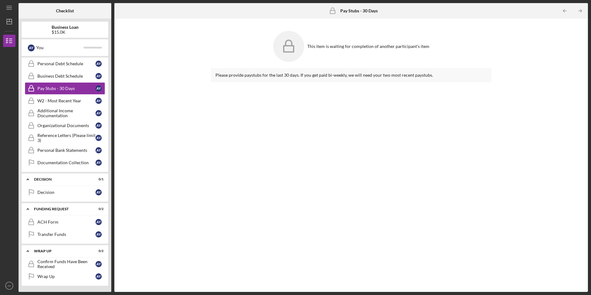
click at [326, 76] on div "Please provide paystubs for the last 30 days. If you get paid bi-weekly, we wil…" at bounding box center [350, 75] width 271 height 5
click at [281, 49] on icon at bounding box center [288, 46] width 31 height 31
drag, startPoint x: 311, startPoint y: 65, endPoint x: 313, endPoint y: 71, distance: 6.5
click at [313, 71] on div "This item is waiting for completion of another participant's item Please provid…" at bounding box center [351, 155] width 280 height 267
drag, startPoint x: 313, startPoint y: 71, endPoint x: 311, endPoint y: 86, distance: 15.5
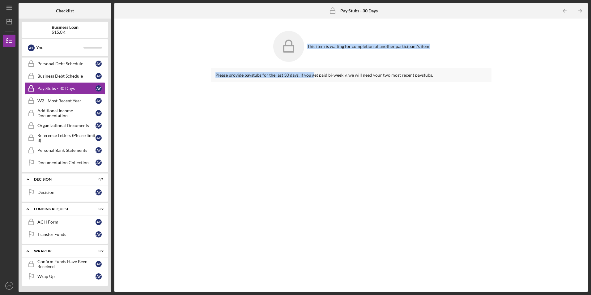
click at [309, 82] on div "Please provide paystubs for the last 30 days. If you get paid bi-weekly, we wil…" at bounding box center [351, 175] width 280 height 214
click at [324, 98] on div "Please provide paystubs for the last 30 days. If you get paid bi-weekly, we wil…" at bounding box center [351, 175] width 280 height 214
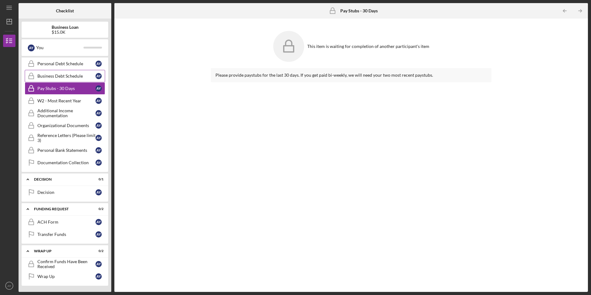
click at [65, 78] on link "Business Debt Schedule Business Debt Schedule A Y" at bounding box center [65, 76] width 80 height 12
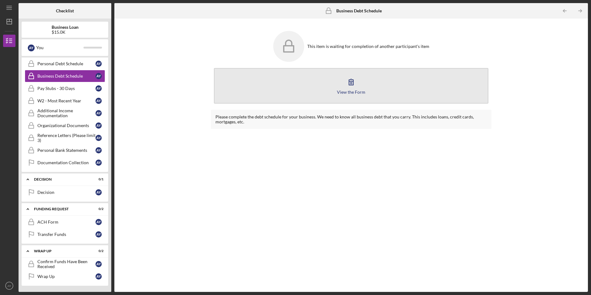
click at [349, 87] on icon "button" at bounding box center [350, 81] width 15 height 15
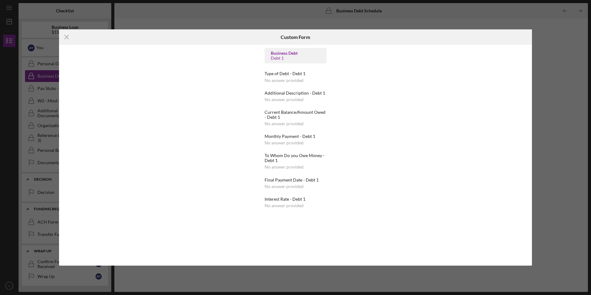
drag, startPoint x: 301, startPoint y: 102, endPoint x: 296, endPoint y: 109, distance: 8.6
click at [301, 103] on div "Business Debt Debt 1 Type of Debt - Debt 1 No answer provided Additional Descri…" at bounding box center [295, 128] width 62 height 160
click at [293, 112] on div "Current Balance/Amount Owed - Debt 1" at bounding box center [295, 115] width 62 height 10
click at [284, 129] on div "Business Debt Debt 1 Type of Debt - Debt 1 No answer provided Additional Descri…" at bounding box center [295, 128] width 62 height 160
click at [289, 144] on div "Monthly Payment - Debt 1 No answer provided" at bounding box center [295, 139] width 62 height 11
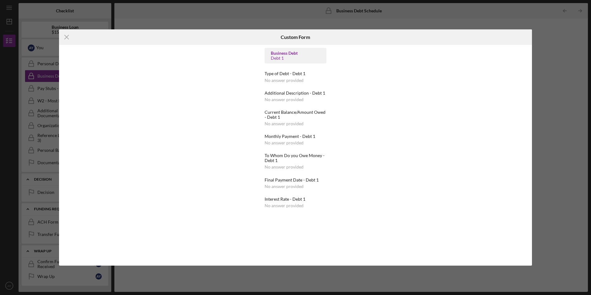
drag, startPoint x: 289, startPoint y: 144, endPoint x: 292, endPoint y: 164, distance: 20.3
click at [292, 164] on div "To Whom Do you Owe Money - Debt 1 No answer provided" at bounding box center [295, 161] width 62 height 16
drag, startPoint x: 292, startPoint y: 164, endPoint x: 291, endPoint y: 185, distance: 21.4
click at [291, 185] on div "Final Payment Date - Debt 1 No answer provided" at bounding box center [295, 182] width 62 height 11
click at [69, 41] on icon "Icon/Menu Close" at bounding box center [66, 36] width 15 height 15
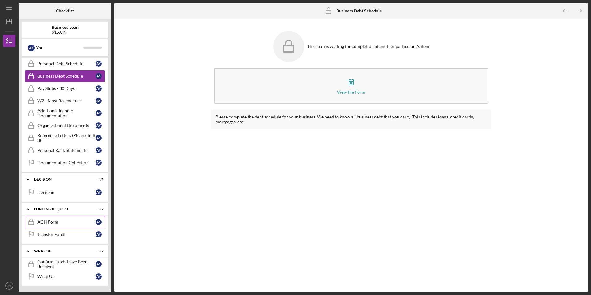
click at [45, 222] on div "ACH Form" at bounding box center [66, 221] width 58 height 5
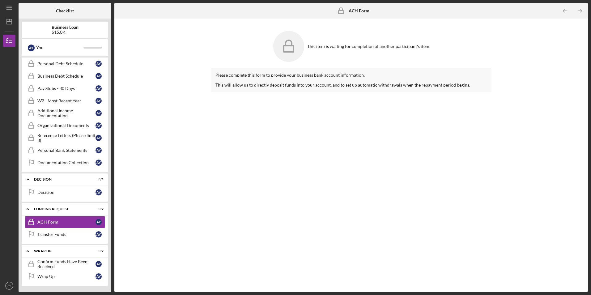
click at [178, 172] on div "This item is waiting for completion of another participant's item Please comple…" at bounding box center [350, 155] width 467 height 267
click at [7, 23] on polygon "button" at bounding box center [9, 21] width 5 height 5
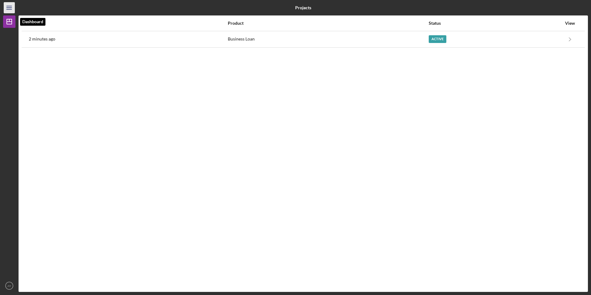
click at [9, 5] on icon "Icon/Menu" at bounding box center [9, 8] width 14 height 14
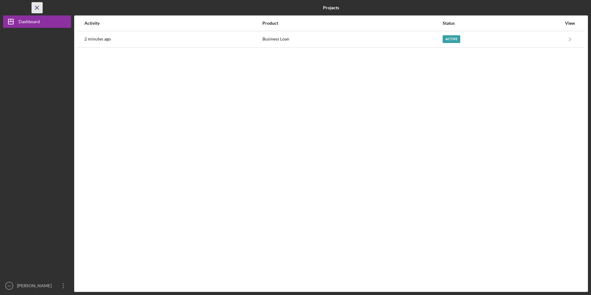
click at [38, 9] on line "button" at bounding box center [36, 7] width 3 height 3
